Goal: Task Accomplishment & Management: Use online tool/utility

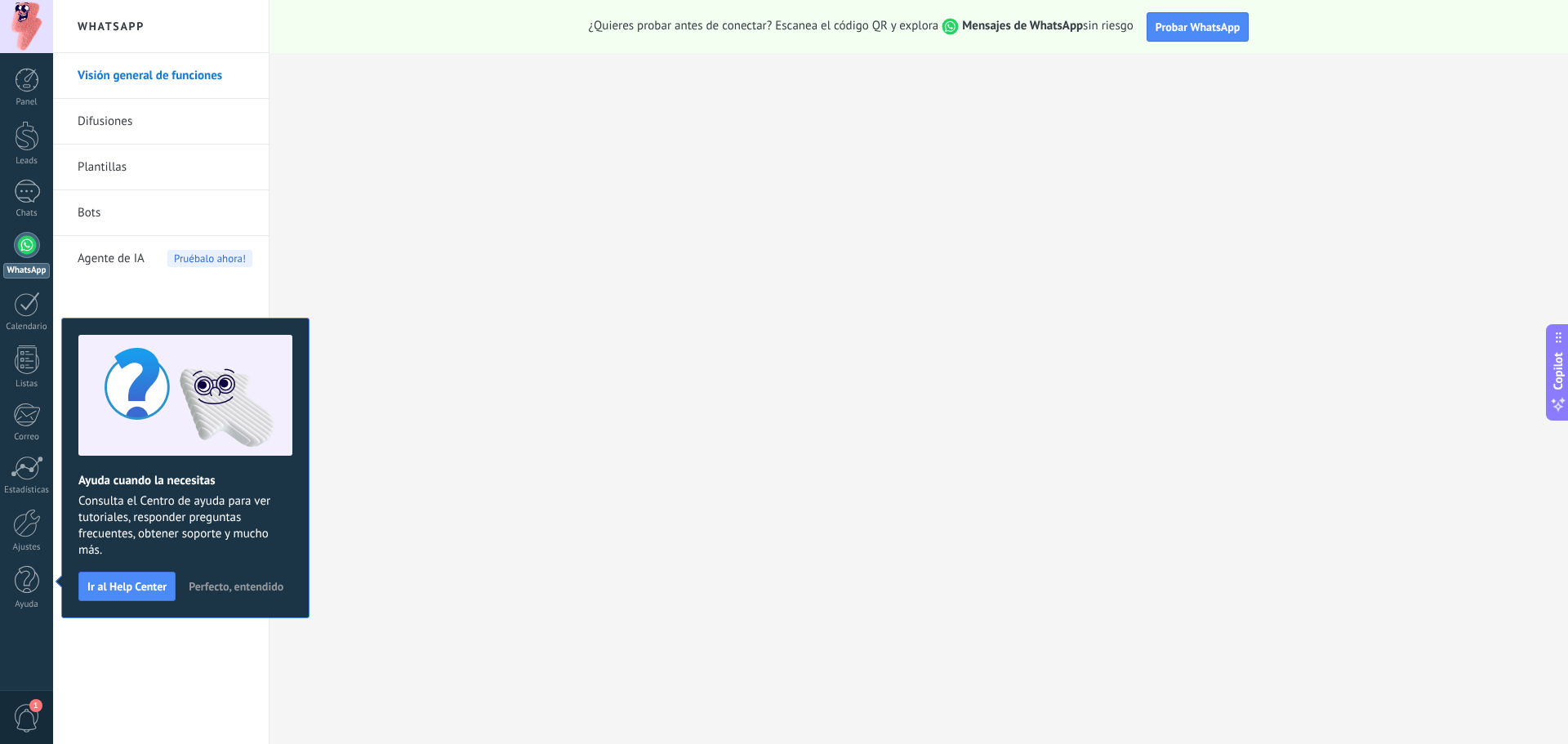
click at [27, 253] on div at bounding box center [27, 244] width 26 height 26
click at [38, 304] on div at bounding box center [27, 304] width 26 height 25
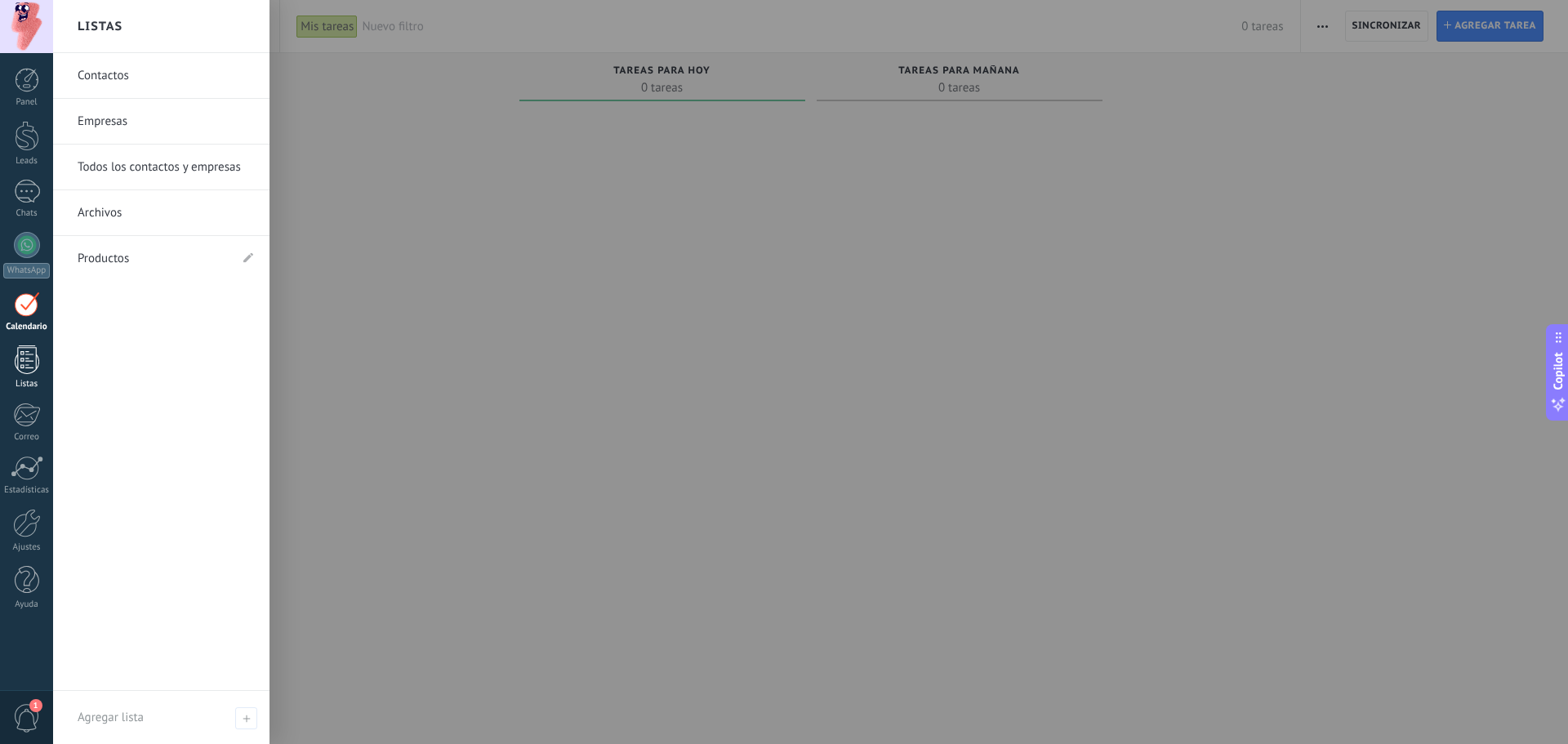
click at [32, 359] on div at bounding box center [27, 360] width 25 height 29
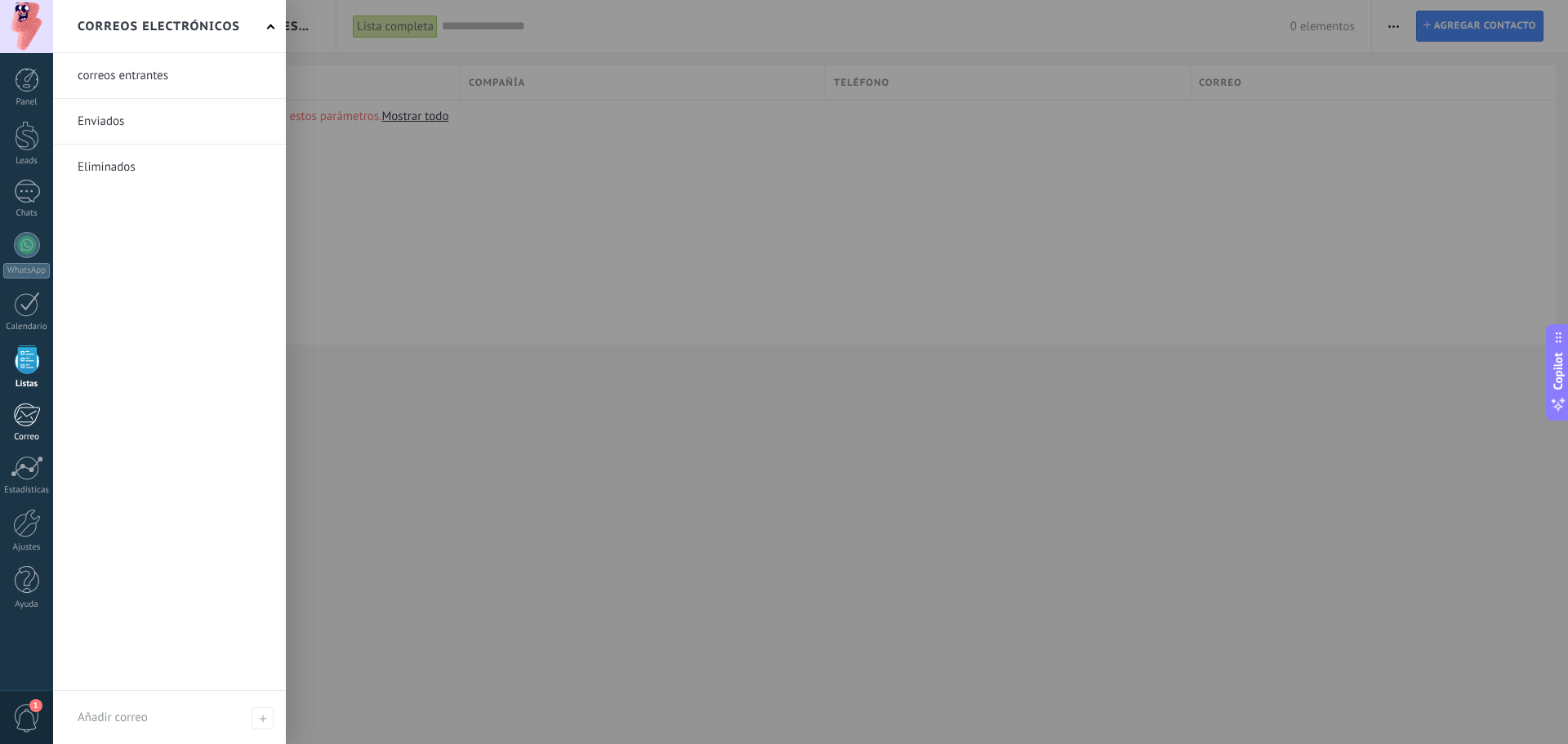
click at [25, 421] on div at bounding box center [27, 416] width 27 height 25
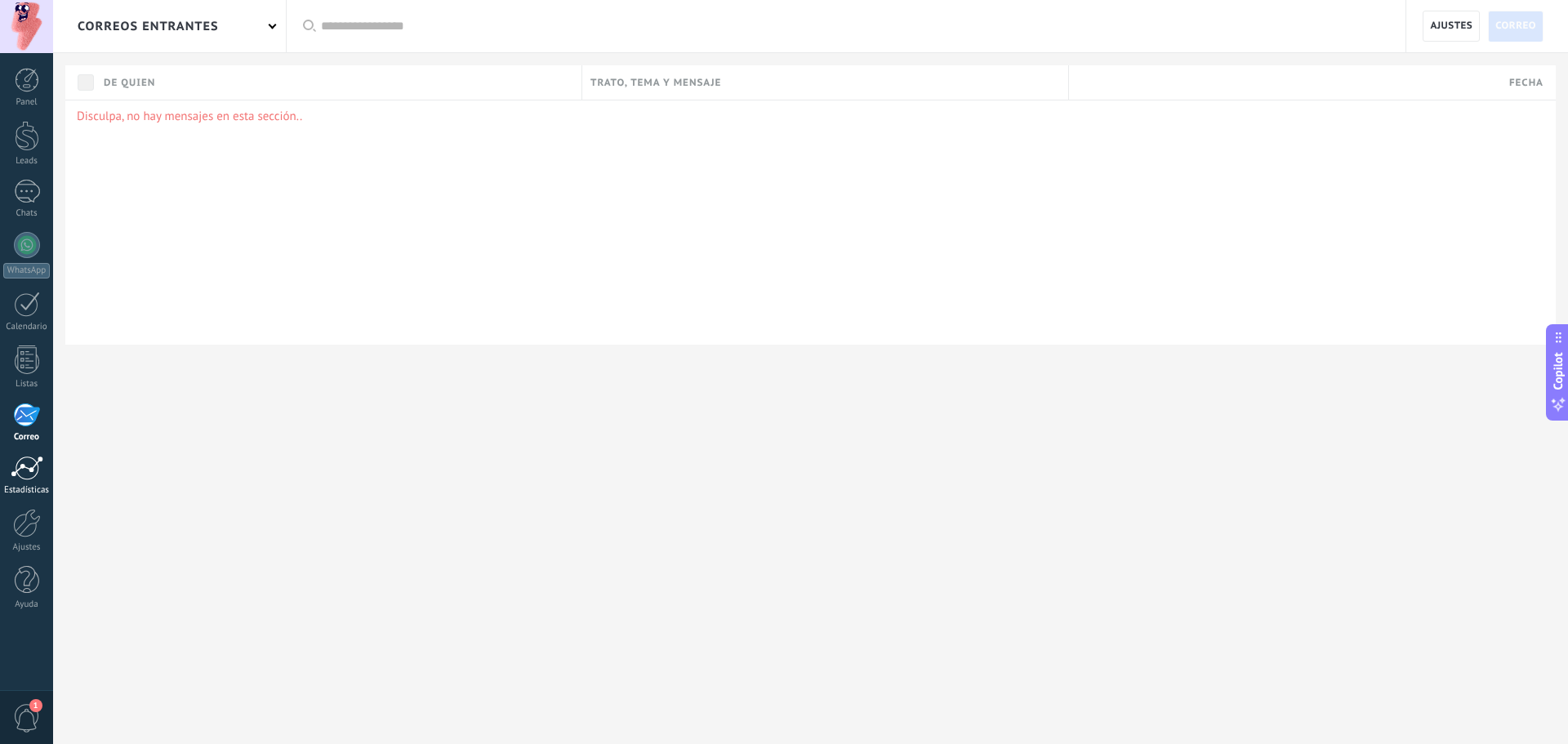
click at [30, 466] on div at bounding box center [27, 468] width 33 height 25
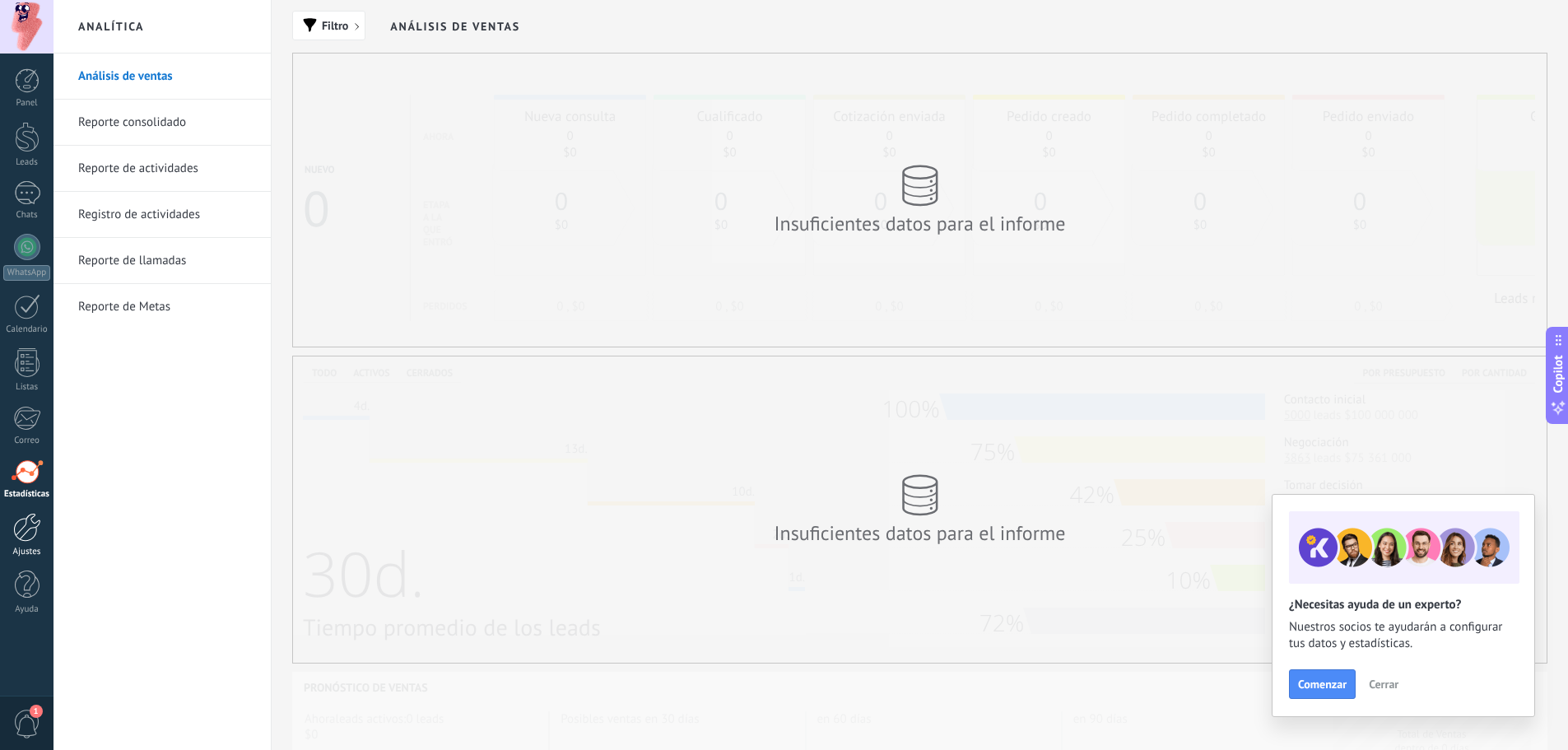
click at [37, 525] on div at bounding box center [27, 528] width 28 height 29
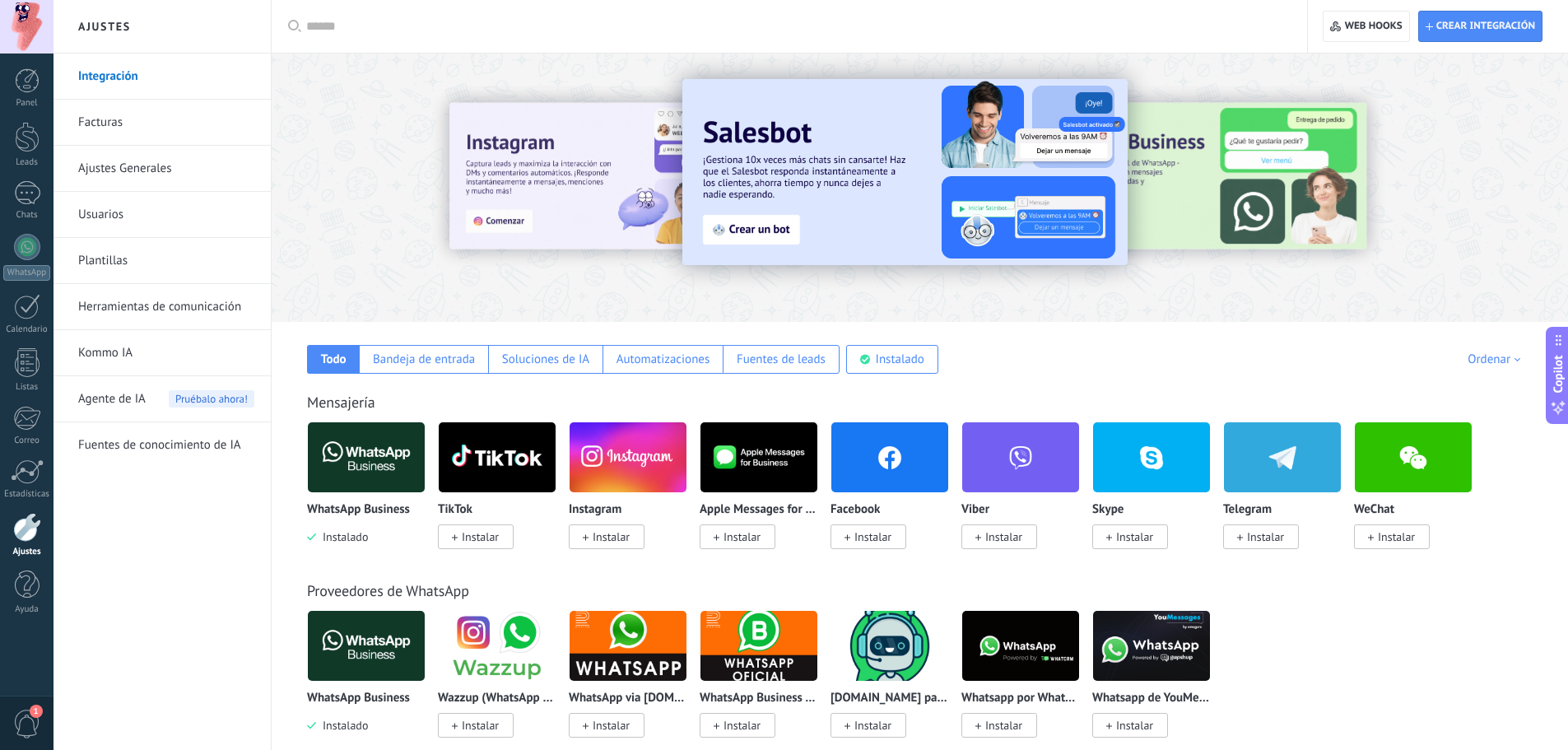
click at [152, 361] on link "Kommo IA" at bounding box center [166, 353] width 177 height 46
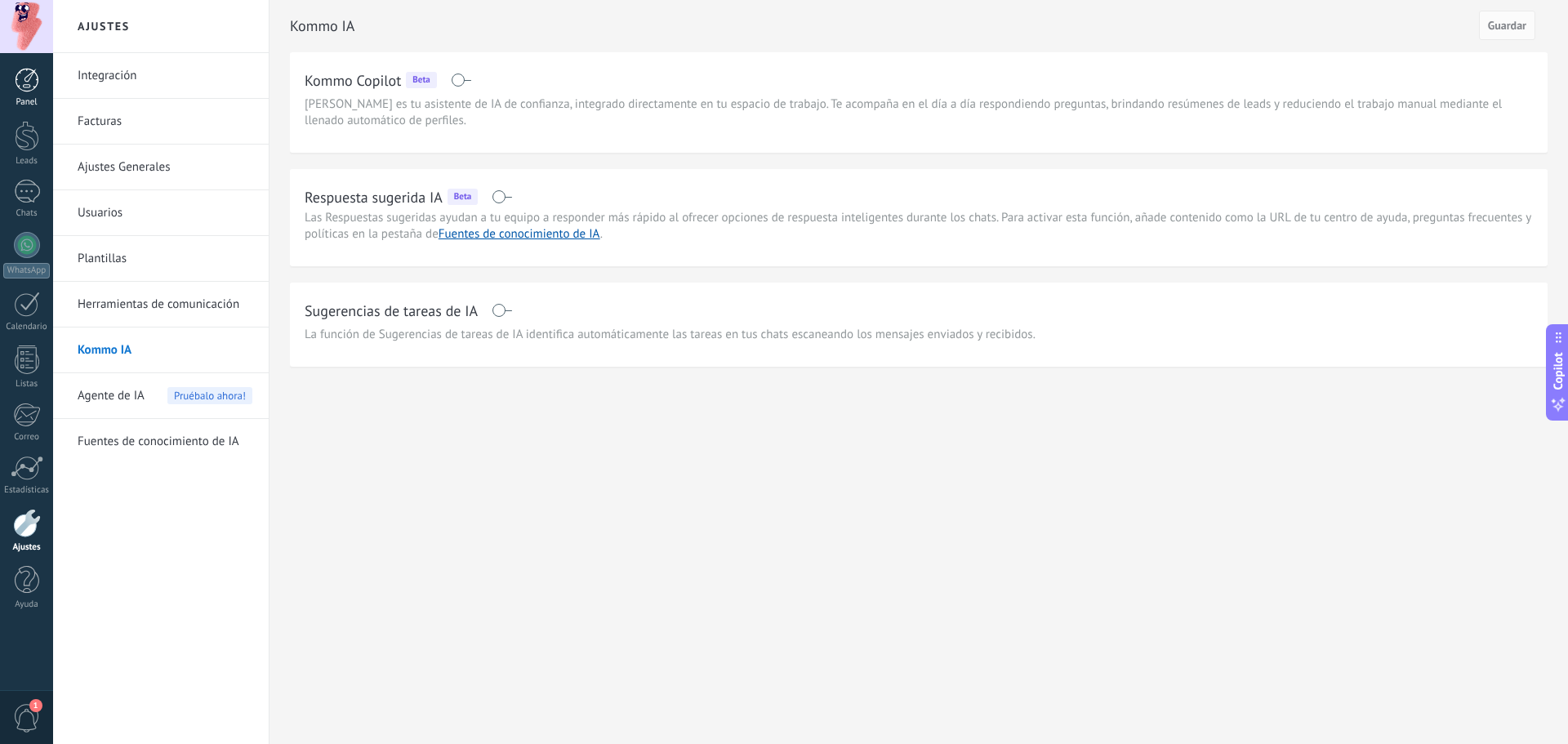
click at [28, 79] on div at bounding box center [27, 80] width 25 height 25
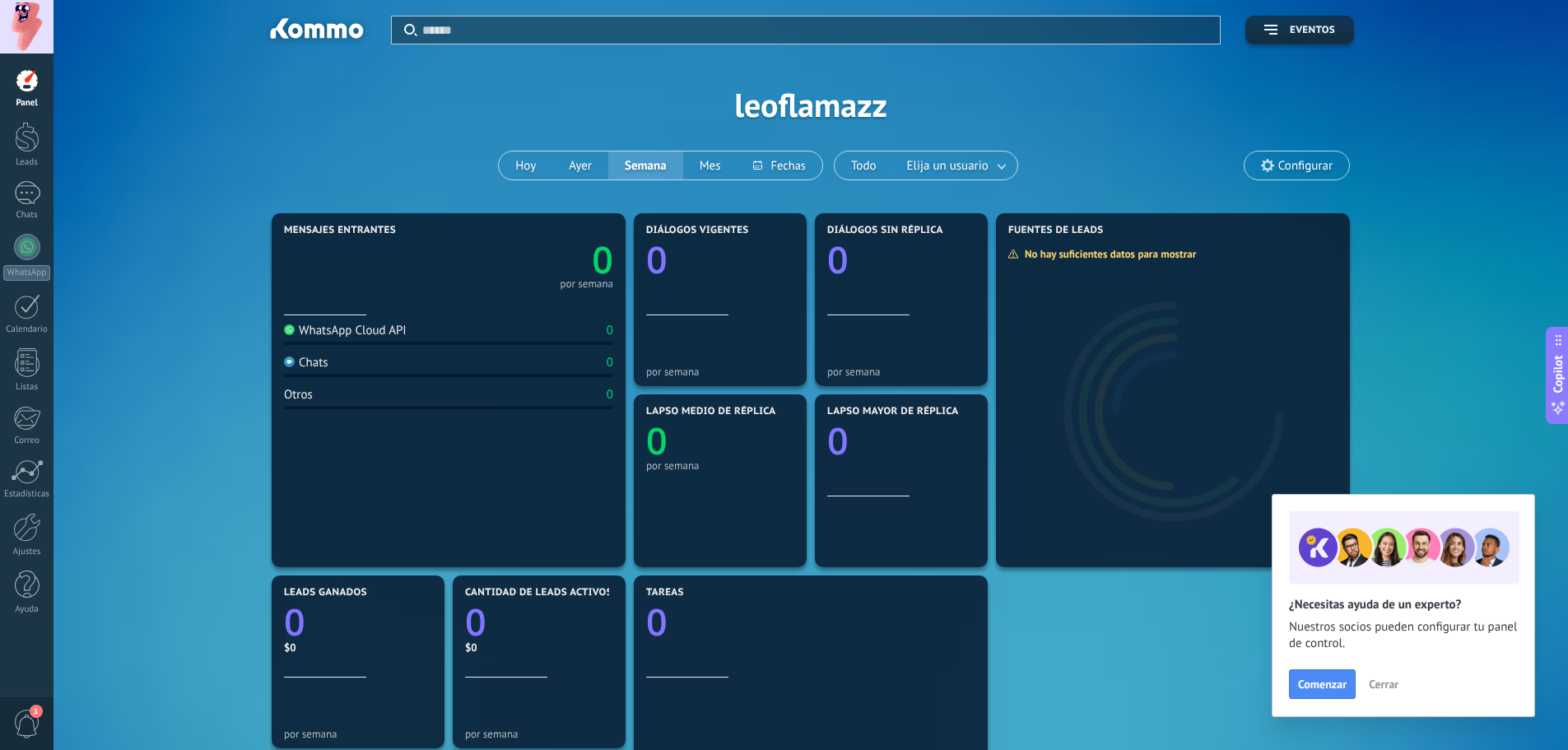
click at [793, 109] on div "Aplicar Eventos leoflamazz [DATE] [DATE] Semana Mes Todo Elija un usuario Confi…" at bounding box center [811, 104] width 1466 height 209
click at [1304, 19] on button "Eventos" at bounding box center [1300, 30] width 109 height 29
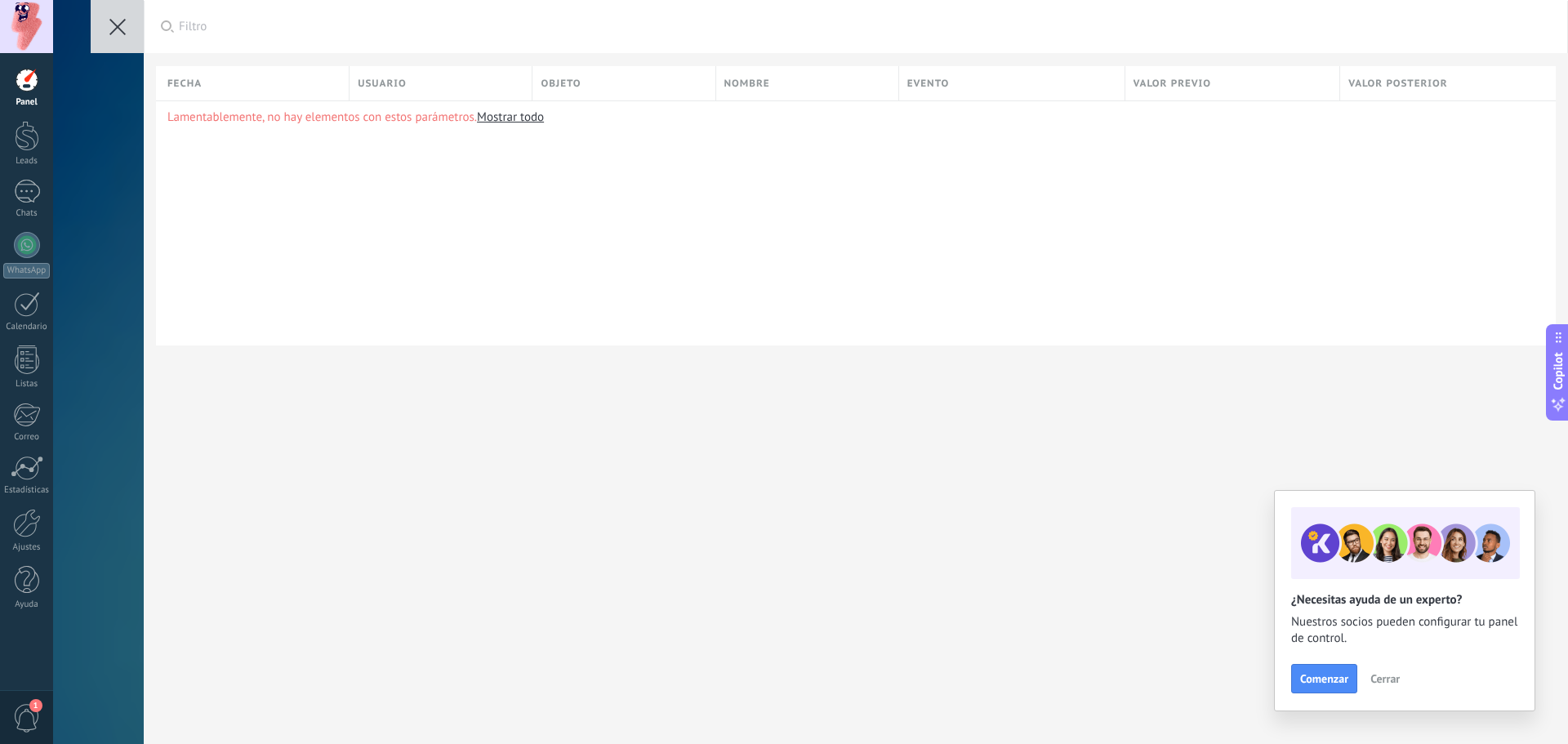
click at [100, 28] on button at bounding box center [117, 26] width 53 height 53
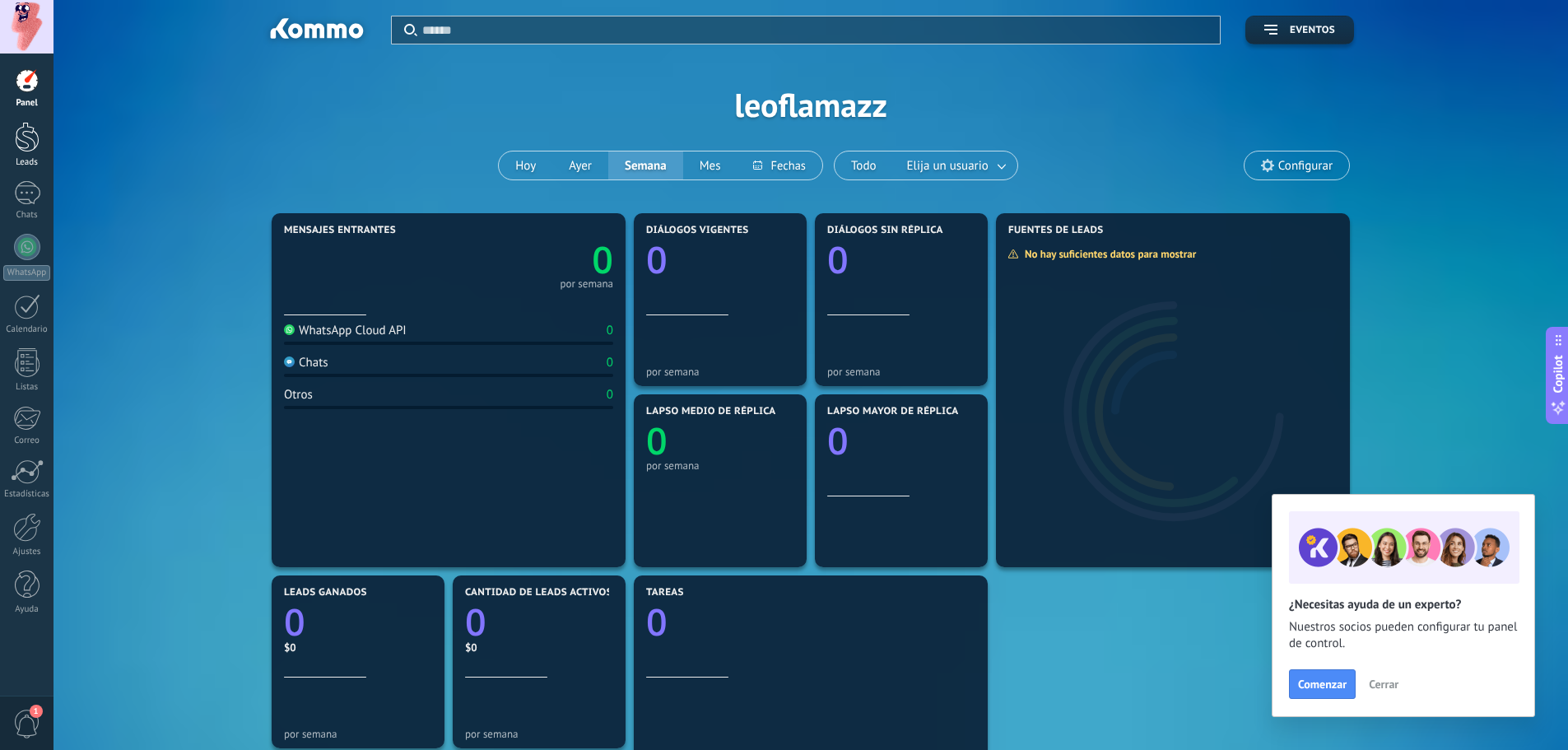
click at [25, 156] on link "Leads" at bounding box center [26, 145] width 53 height 46
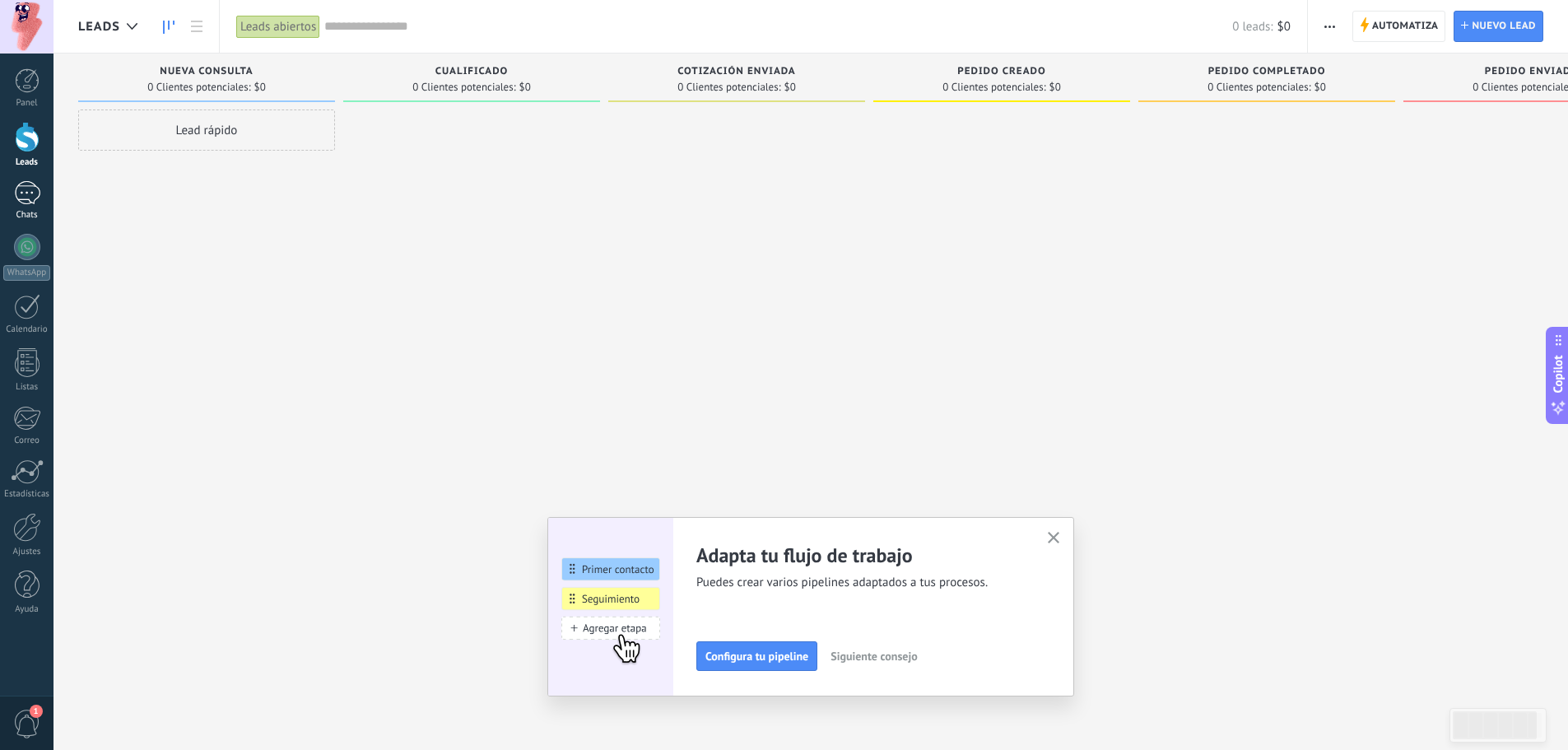
click at [34, 201] on div at bounding box center [27, 193] width 26 height 24
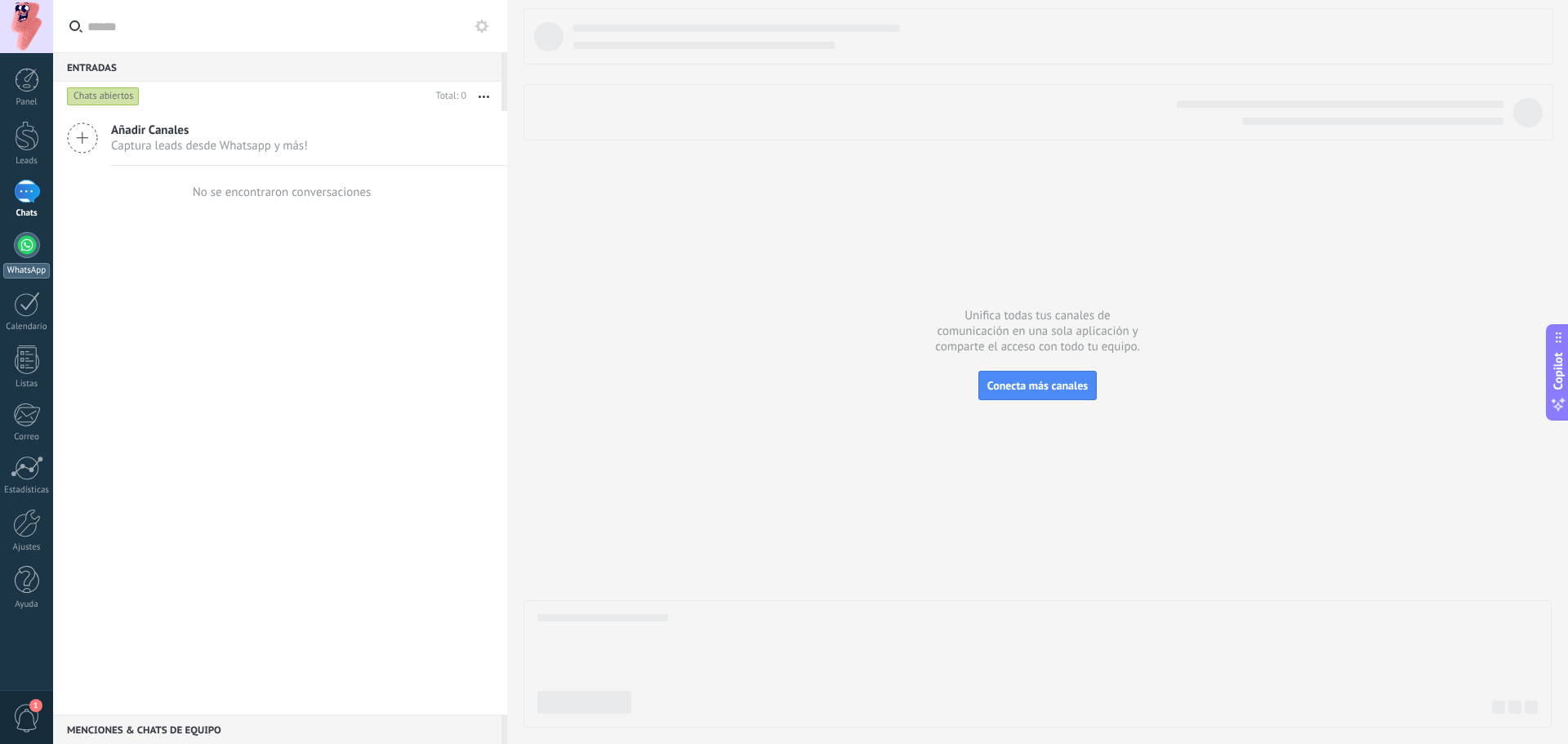
click at [31, 240] on div at bounding box center [27, 244] width 26 height 26
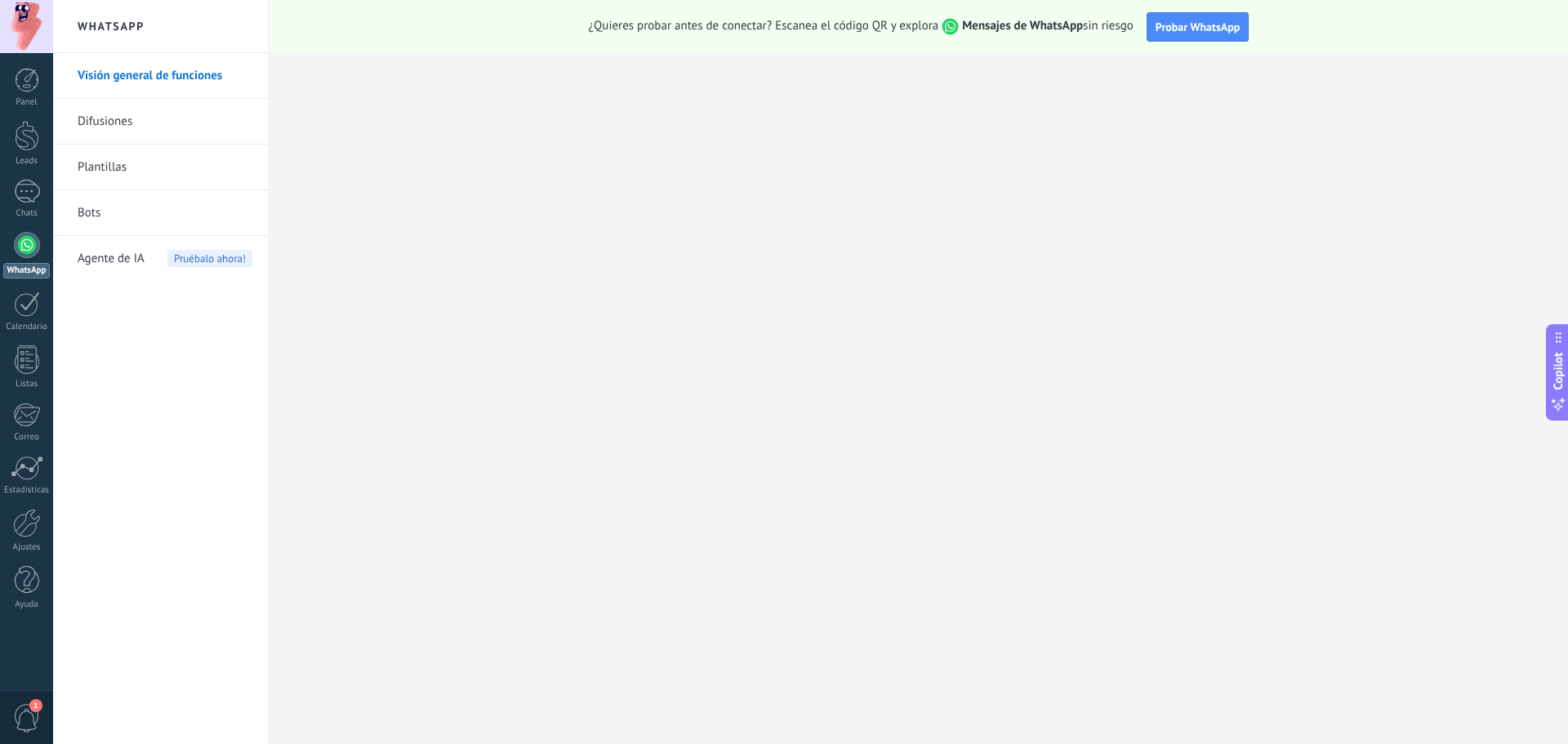
click at [150, 210] on link "Bots" at bounding box center [165, 214] width 175 height 46
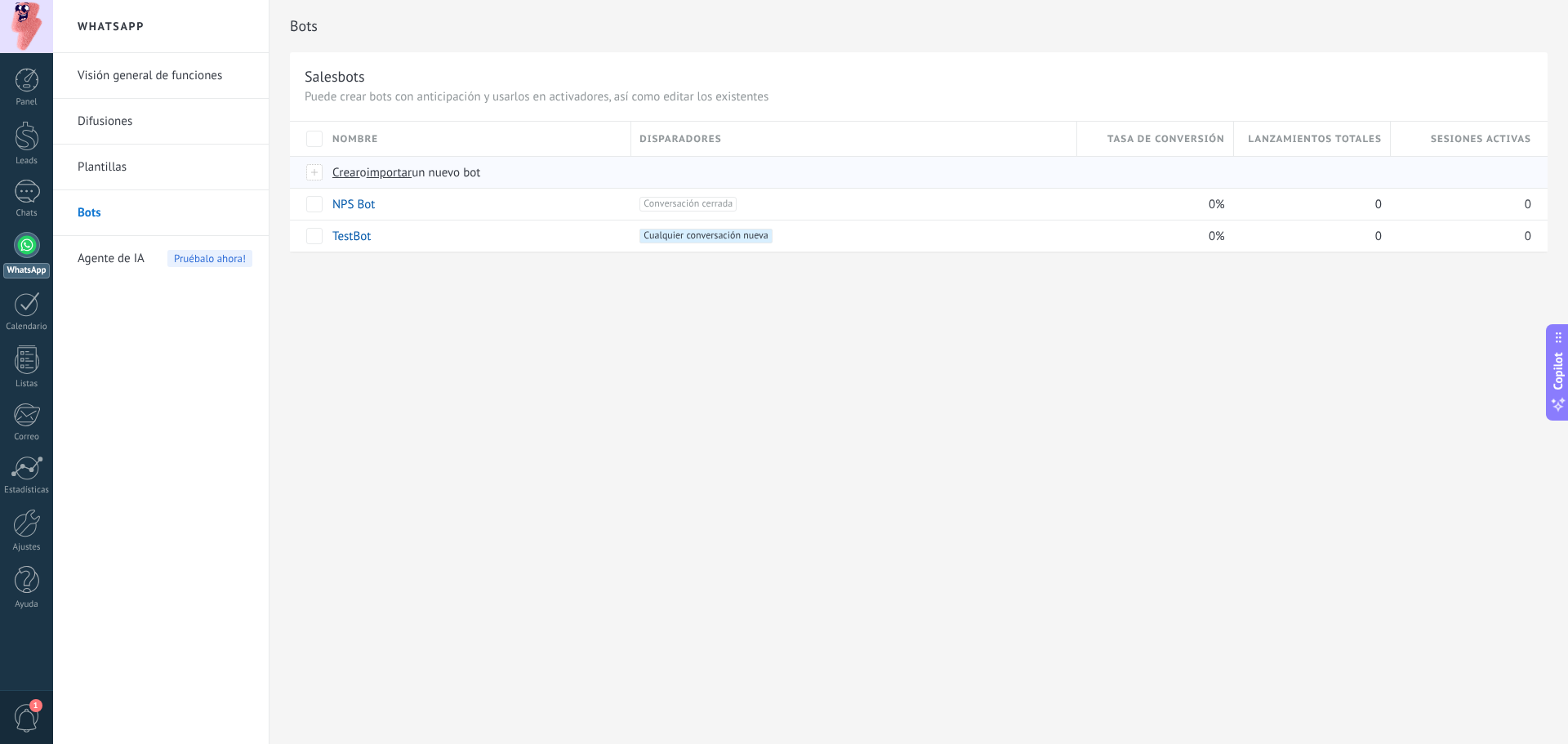
click at [412, 173] on span "importar" at bounding box center [390, 172] width 46 height 15
click at [0, 0] on input "importar un nuevo bot" at bounding box center [0, 0] width 0 height 0
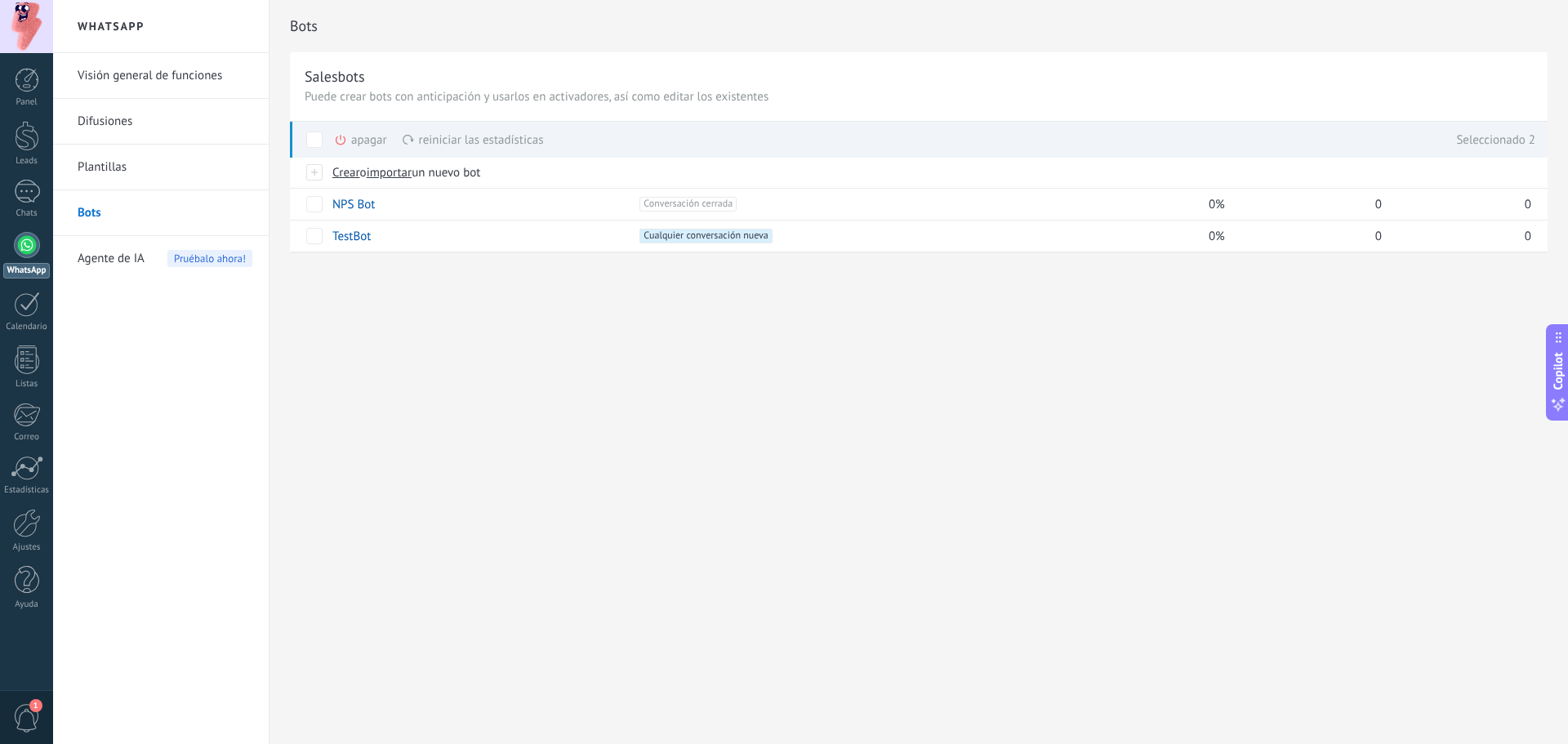
click at [315, 136] on span at bounding box center [314, 139] width 16 height 16
click at [319, 168] on div at bounding box center [315, 171] width 18 height 14
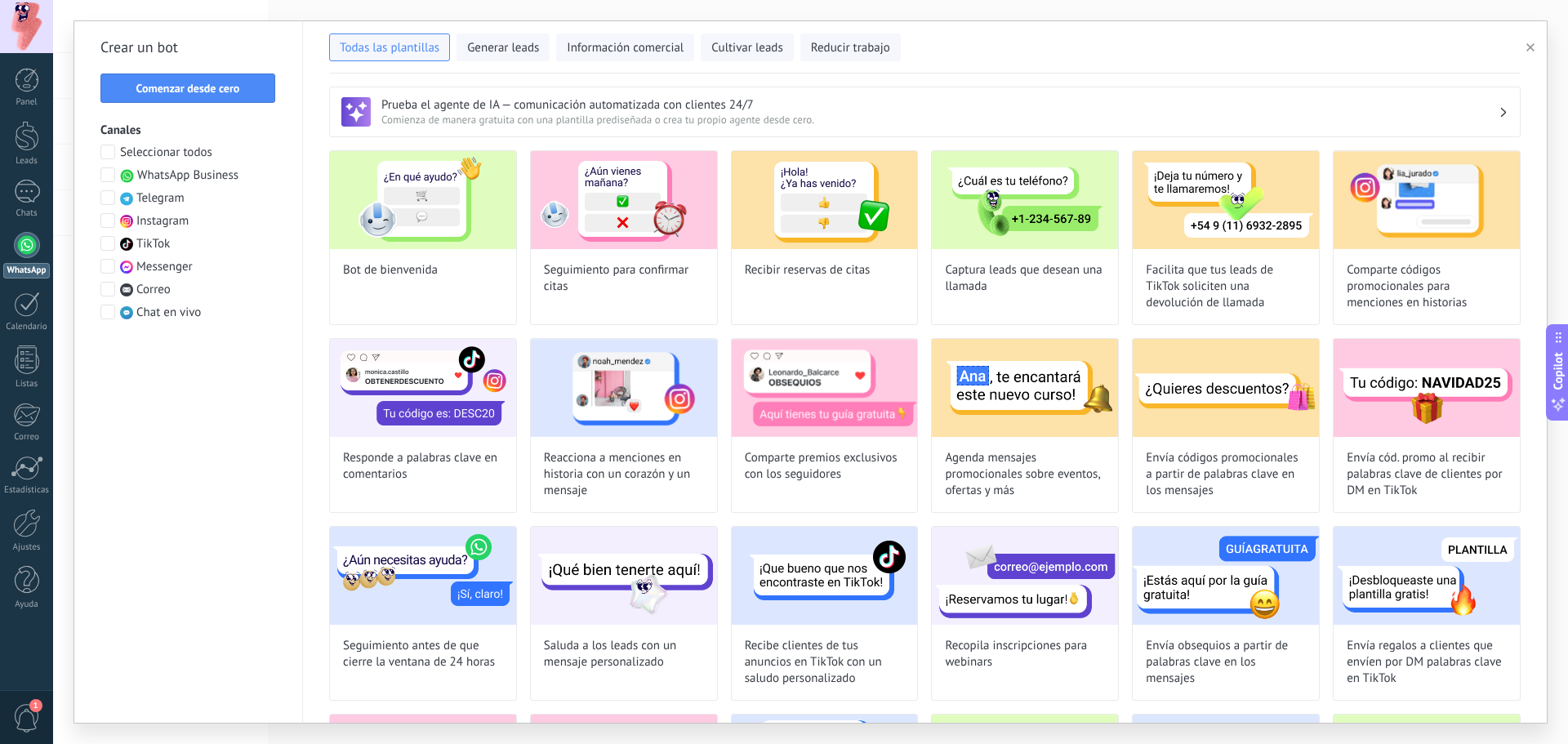
click at [106, 175] on span at bounding box center [107, 174] width 14 height 14
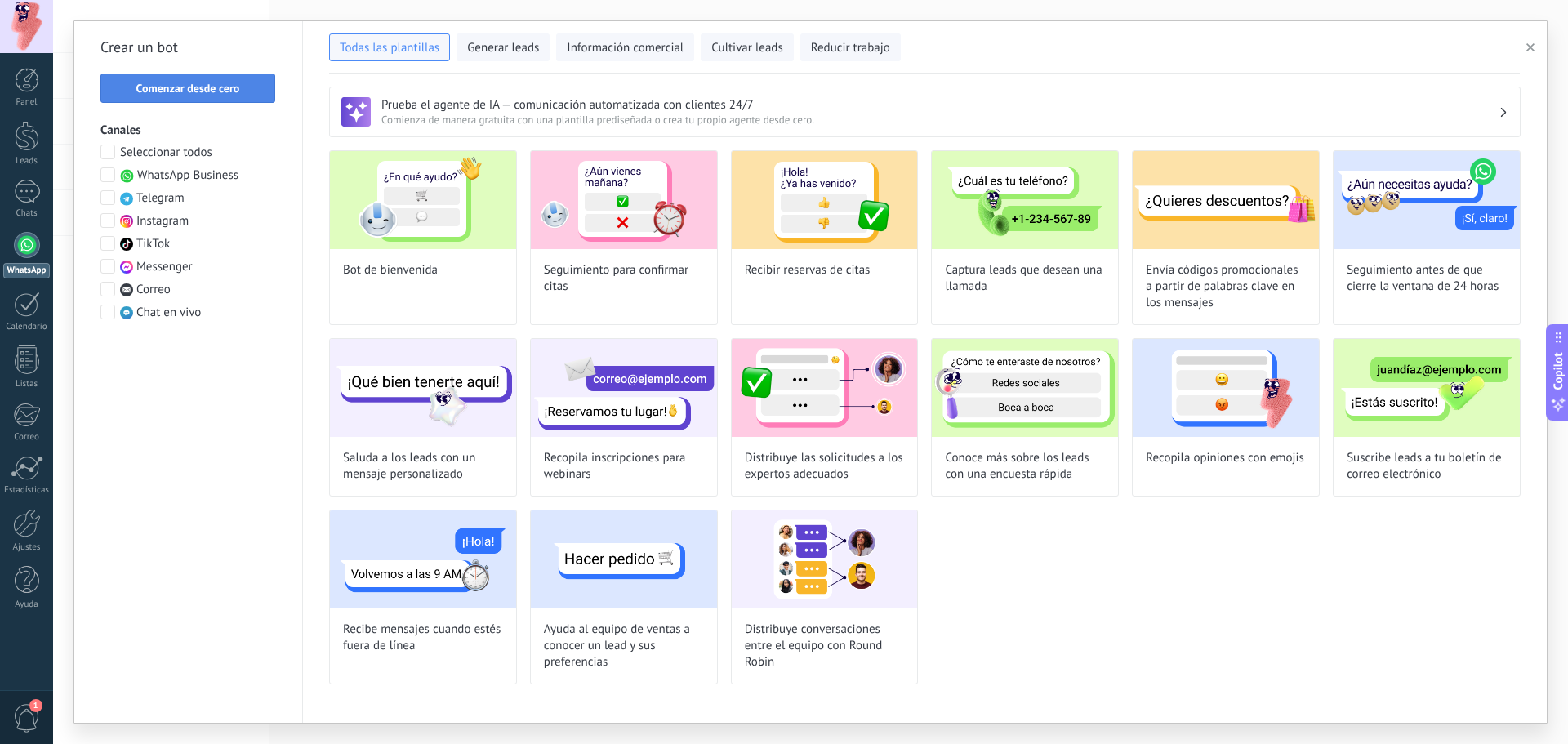
click at [205, 79] on button "Comenzar desde cero" at bounding box center [188, 88] width 175 height 30
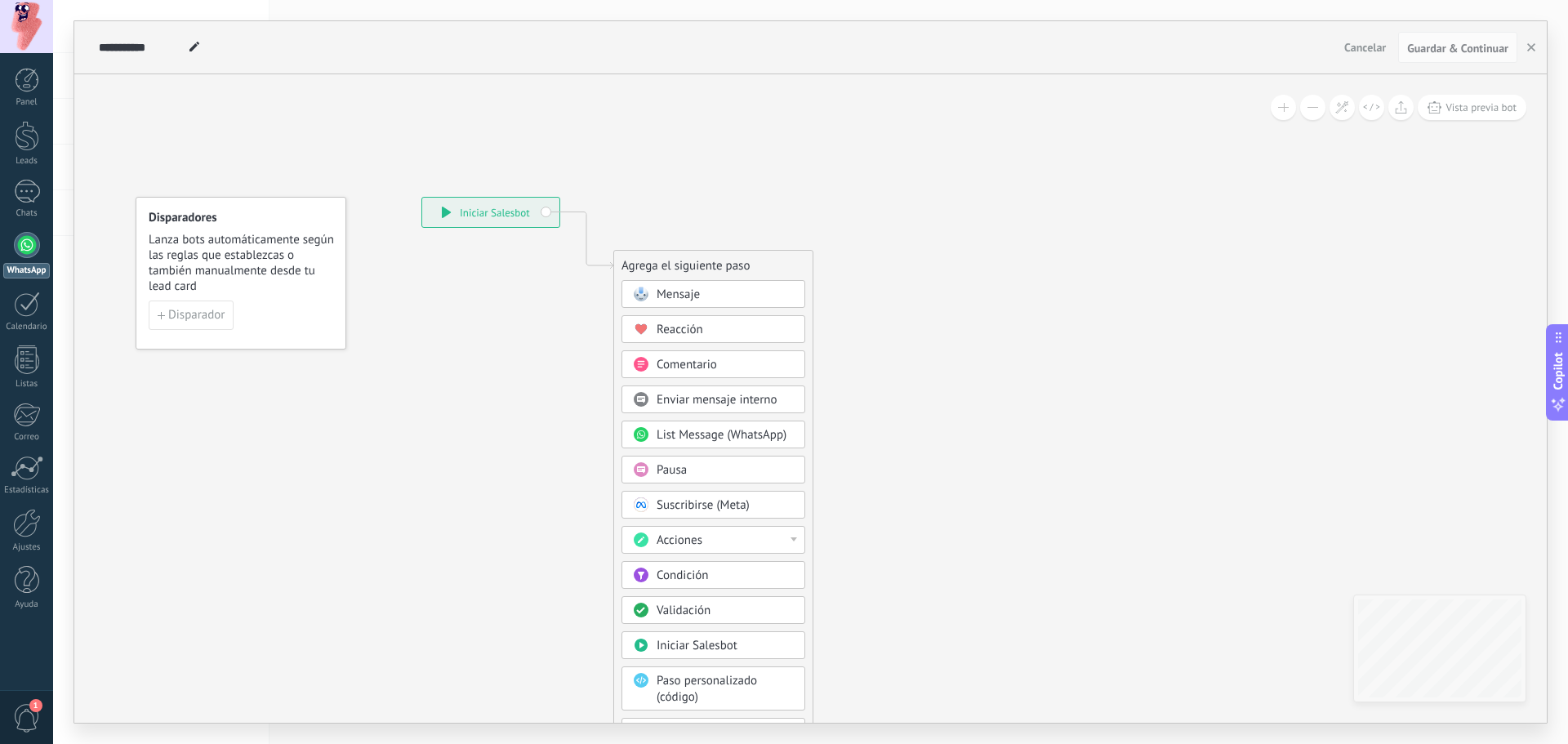
click at [522, 215] on div "**********" at bounding box center [490, 212] width 137 height 30
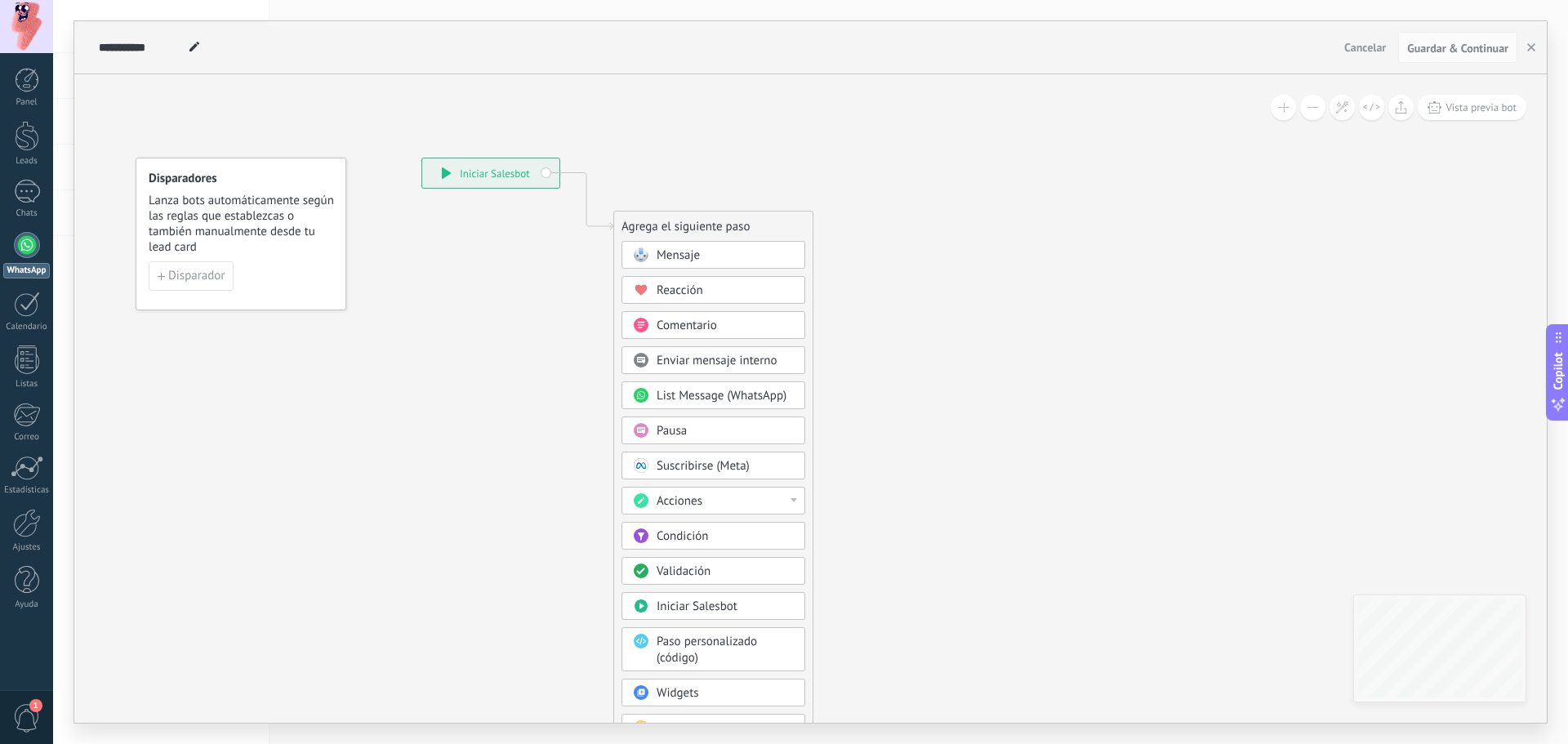
click at [1318, 304] on div "**********" at bounding box center [811, 398] width 1472 height 648
drag, startPoint x: 1524, startPoint y: 278, endPoint x: 1524, endPoint y: 289, distance: 11.0
click at [1524, 289] on div "**********" at bounding box center [811, 398] width 1472 height 648
click at [722, 255] on div "Mensaje" at bounding box center [725, 256] width 137 height 16
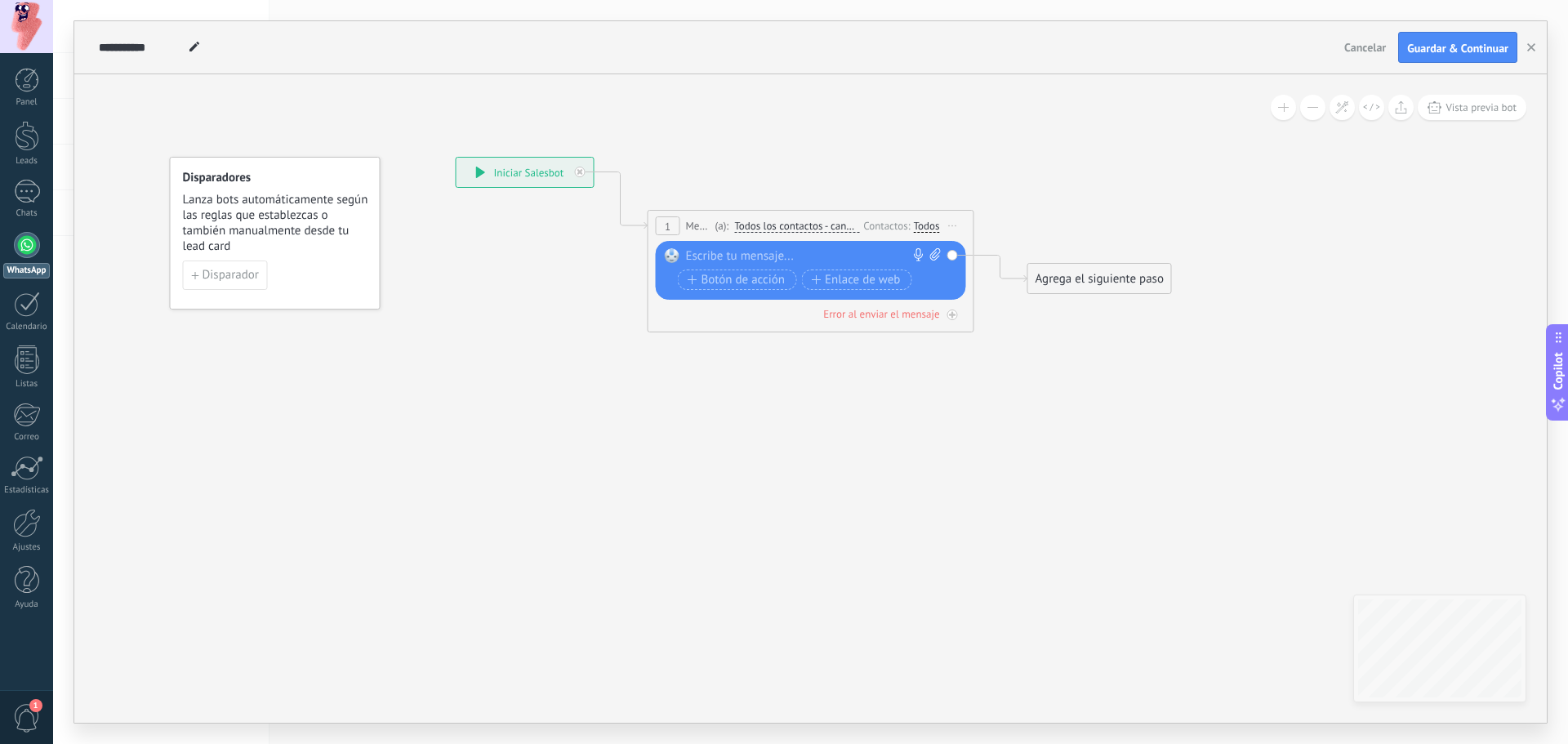
click at [556, 371] on icon at bounding box center [786, 234] width 1478 height 971
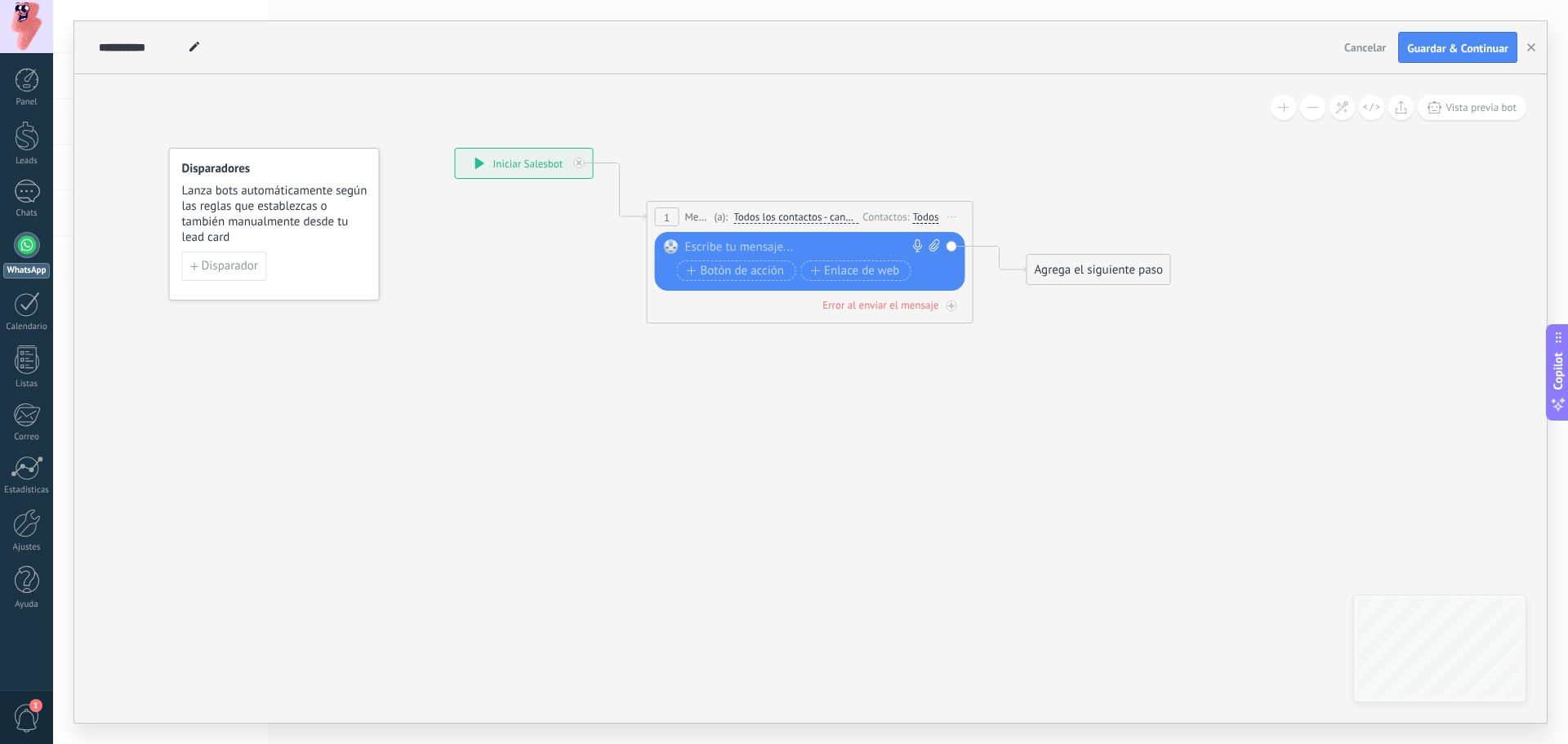
drag, startPoint x: 541, startPoint y: 269, endPoint x: 554, endPoint y: 232, distance: 39.2
click at [542, 255] on icon at bounding box center [786, 225] width 1478 height 971
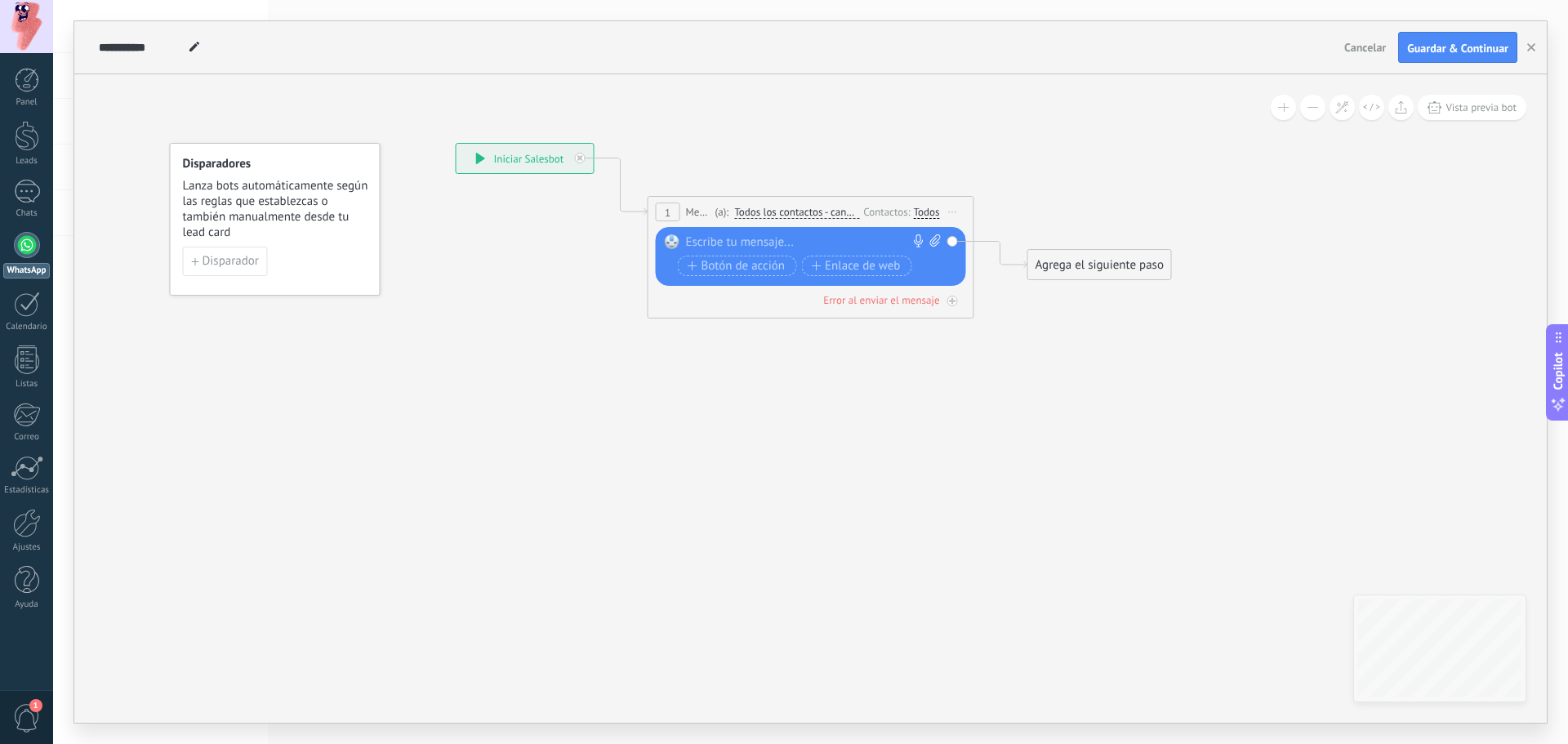
click at [619, 315] on icon at bounding box center [786, 220] width 1478 height 971
click at [758, 320] on icon at bounding box center [786, 220] width 1478 height 971
click at [731, 239] on div at bounding box center [807, 242] width 242 height 16
click at [186, 265] on button "Disparador" at bounding box center [225, 261] width 85 height 30
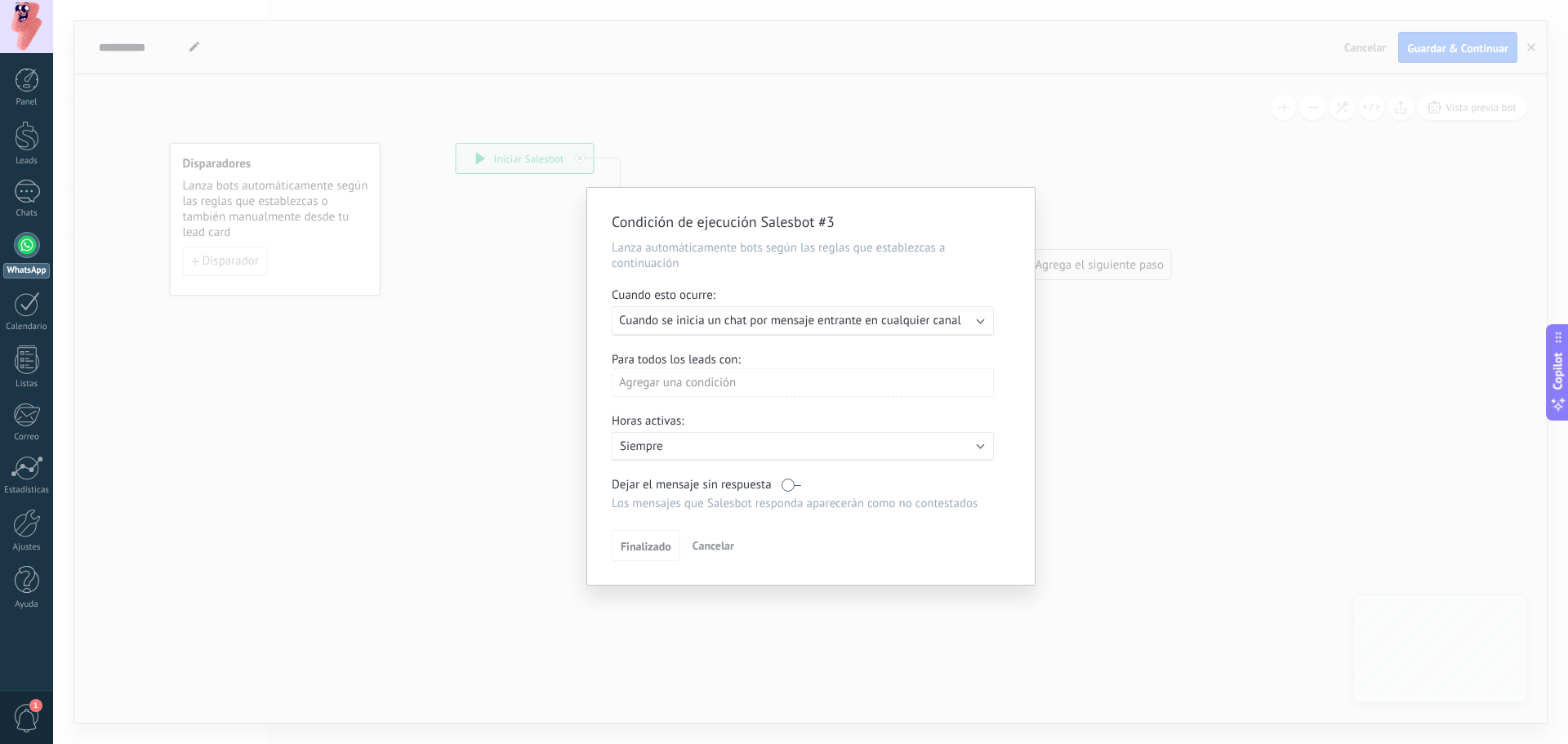
click at [716, 550] on span "Cancelar" at bounding box center [714, 545] width 42 height 14
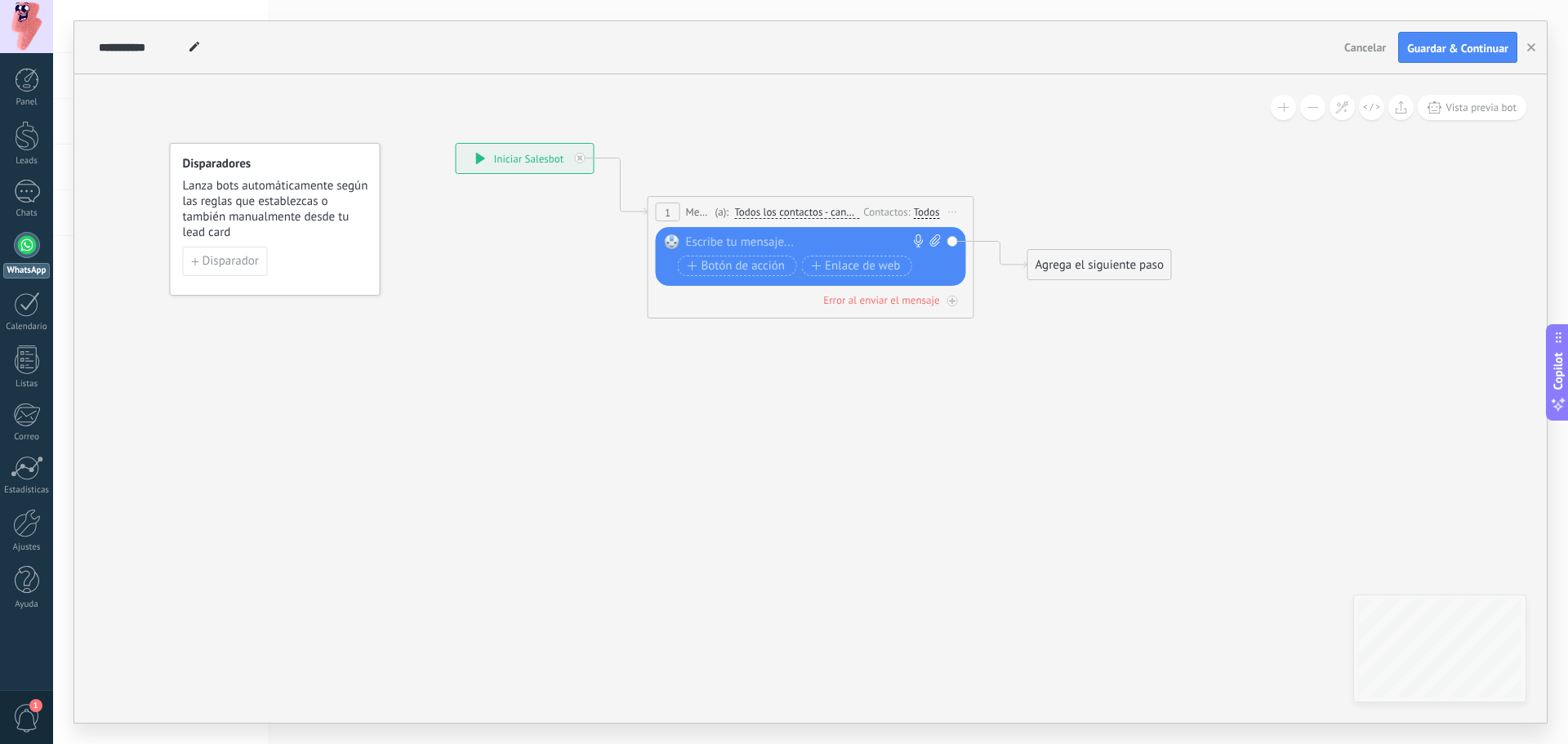
click at [764, 240] on div at bounding box center [807, 242] width 242 height 16
click at [765, 284] on span "Botón de acción" at bounding box center [736, 282] width 98 height 13
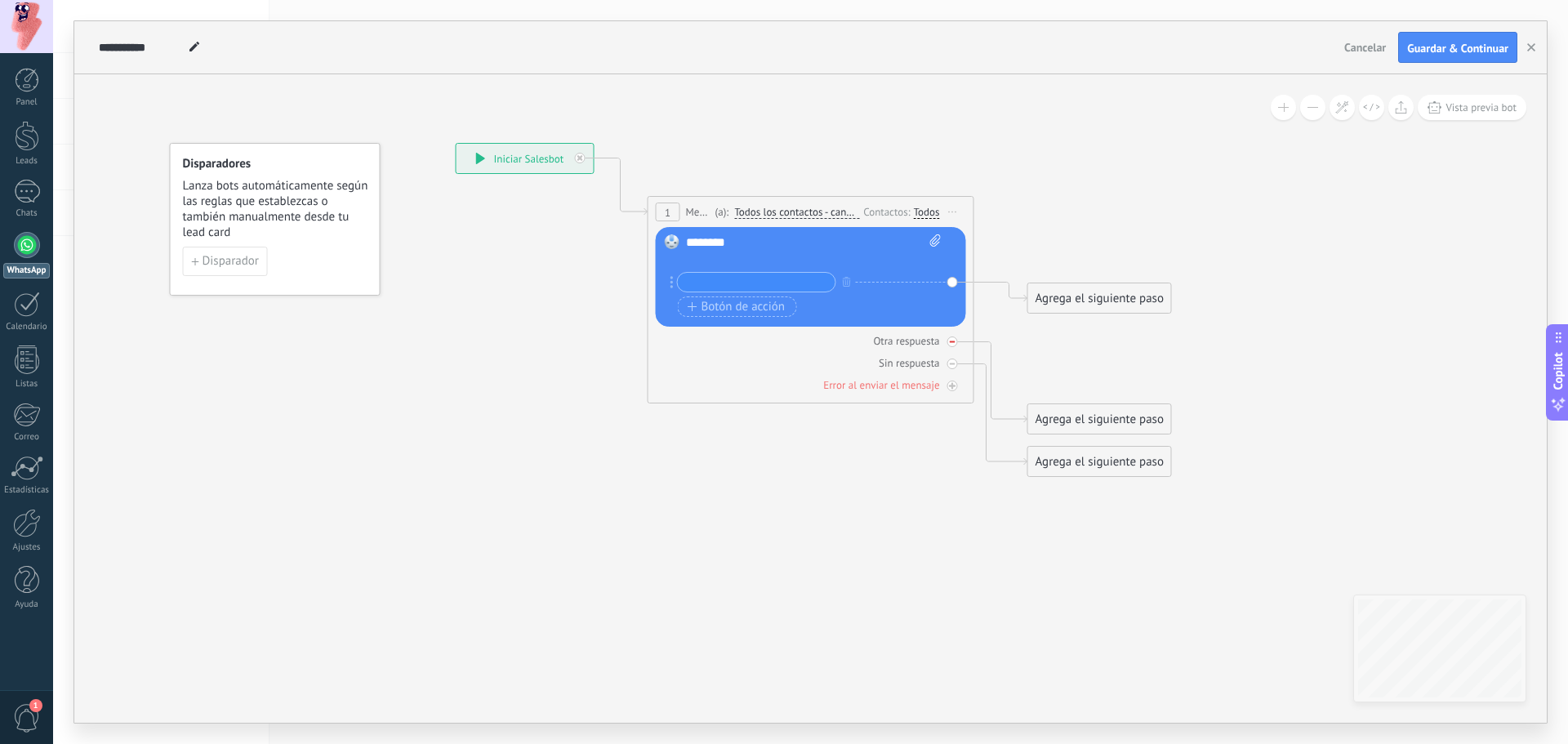
click at [795, 337] on div "Otra respuesta" at bounding box center [811, 341] width 310 height 15
click at [1365, 47] on span "Cancelar" at bounding box center [1365, 47] width 42 height 14
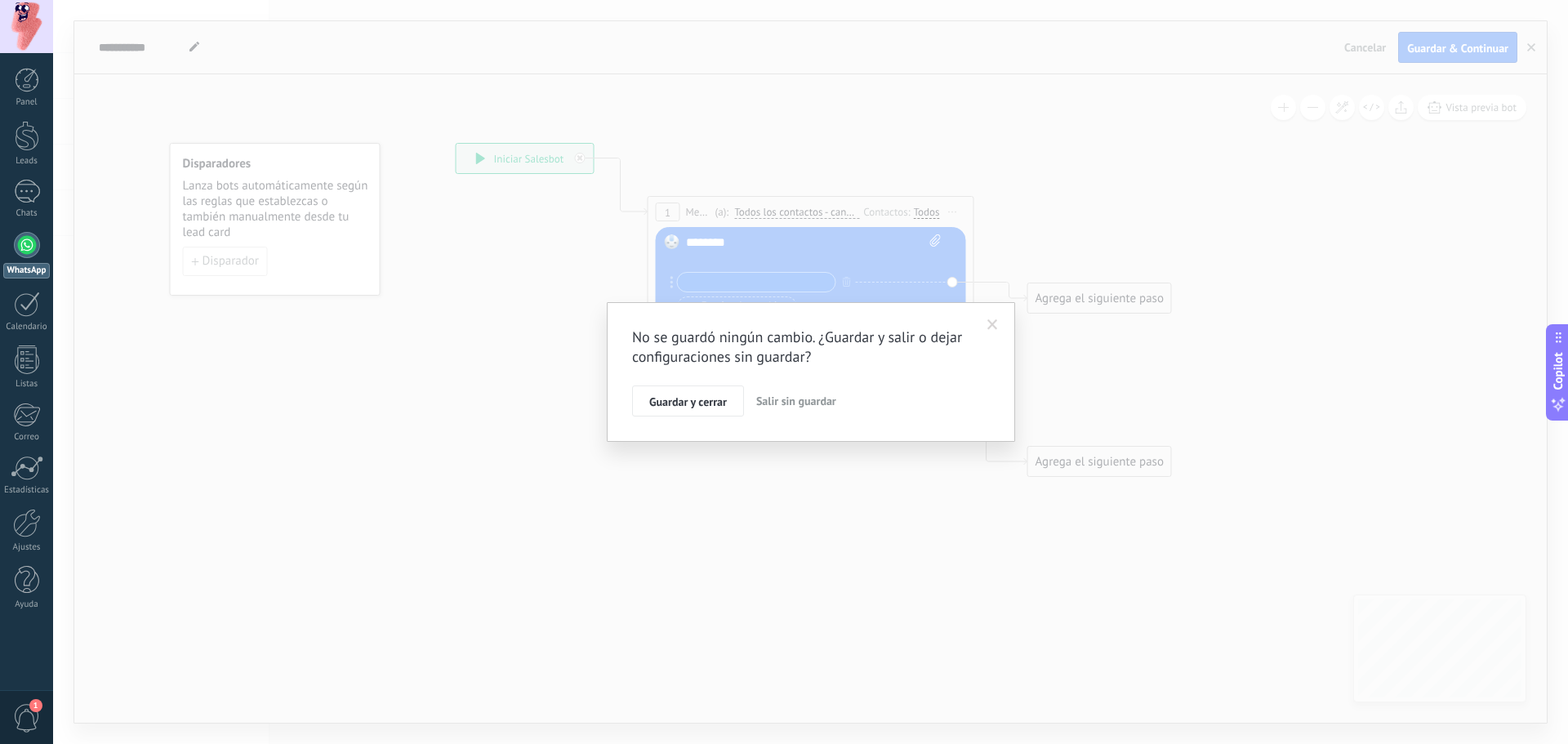
click at [811, 399] on span "Salir sin guardar" at bounding box center [796, 400] width 80 height 14
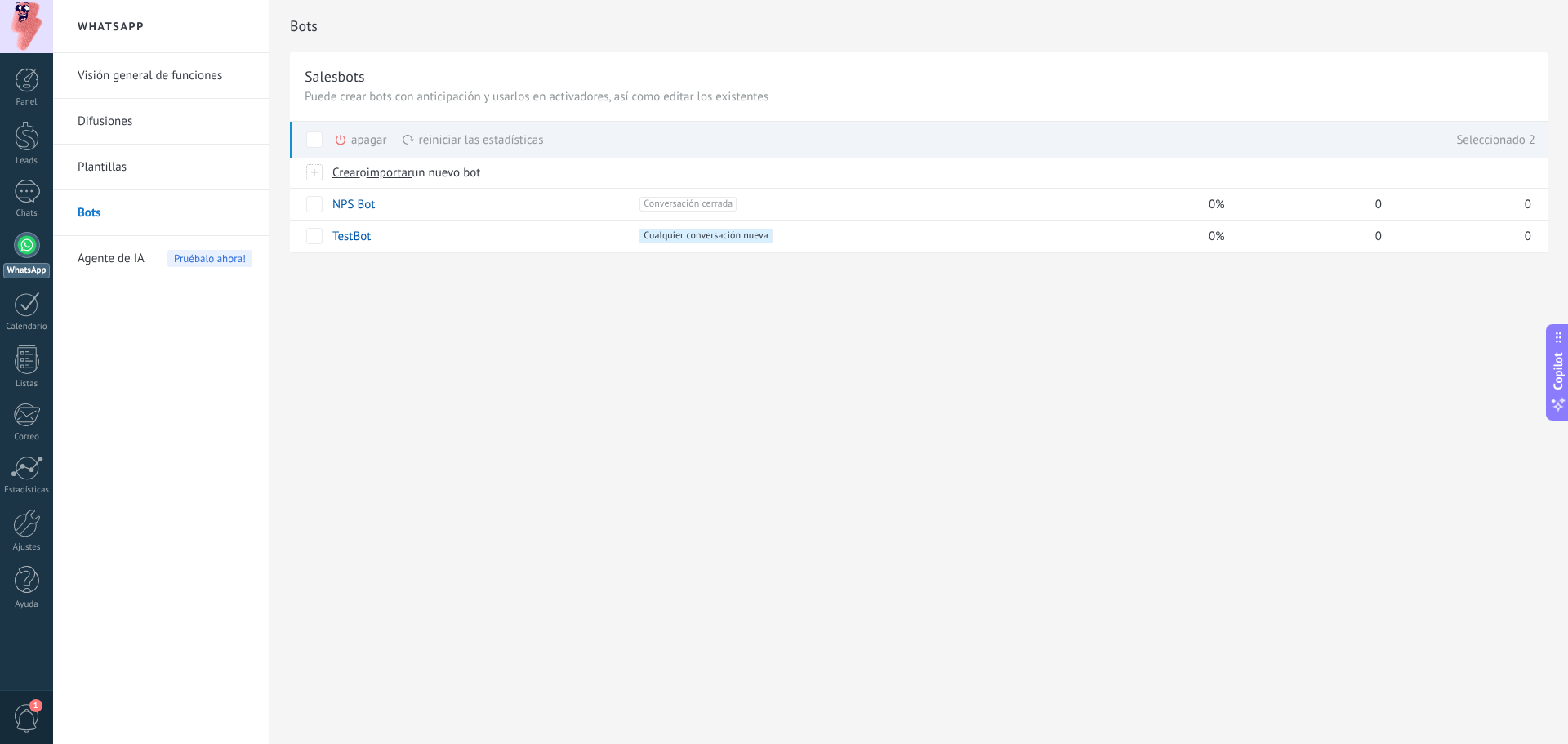
drag, startPoint x: 586, startPoint y: 454, endPoint x: 437, endPoint y: 425, distance: 151.8
click at [537, 438] on div "Bots Salesbots Puede crear bots con anticipación y usarlos en activadores, así …" at bounding box center [919, 372] width 1299 height 744
click at [18, 197] on div at bounding box center [27, 192] width 26 height 24
